Goal: Contribute content

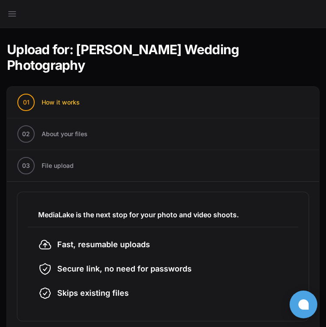
scroll to position [44, 0]
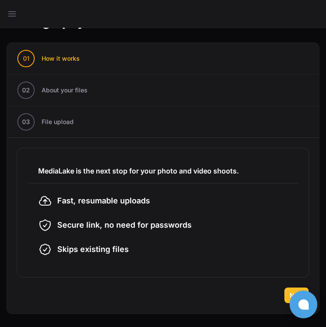
click at [290, 289] on button "Next" at bounding box center [296, 295] width 24 height 16
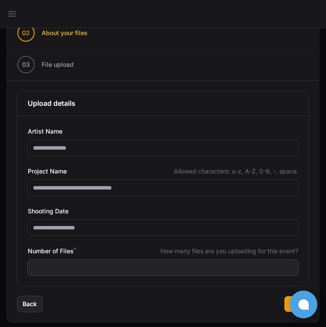
scroll to position [110, 0]
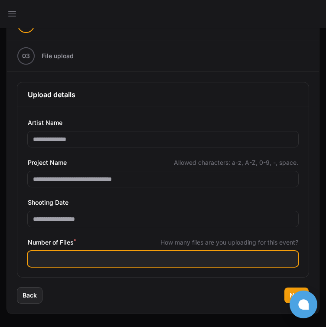
click at [47, 259] on input "Number of Files *" at bounding box center [163, 259] width 271 height 16
type input "****"
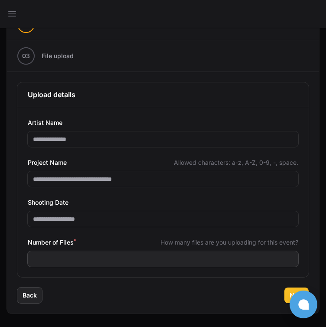
click at [288, 290] on button "Next" at bounding box center [296, 295] width 24 height 16
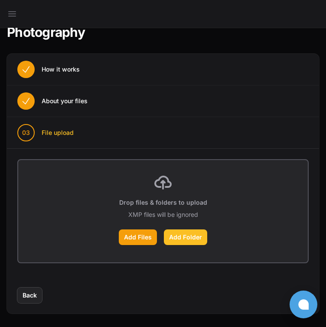
click at [189, 235] on label "Add Folder" at bounding box center [185, 237] width 43 height 16
click at [0, 0] on input "Add Folder" at bounding box center [0, 0] width 0 height 0
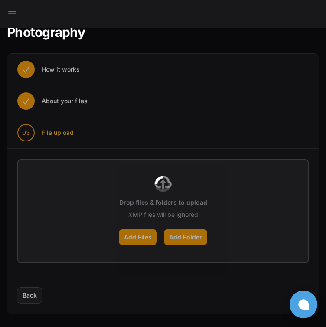
scroll to position [0, 0]
